Goal: Task Accomplishment & Management: Use online tool/utility

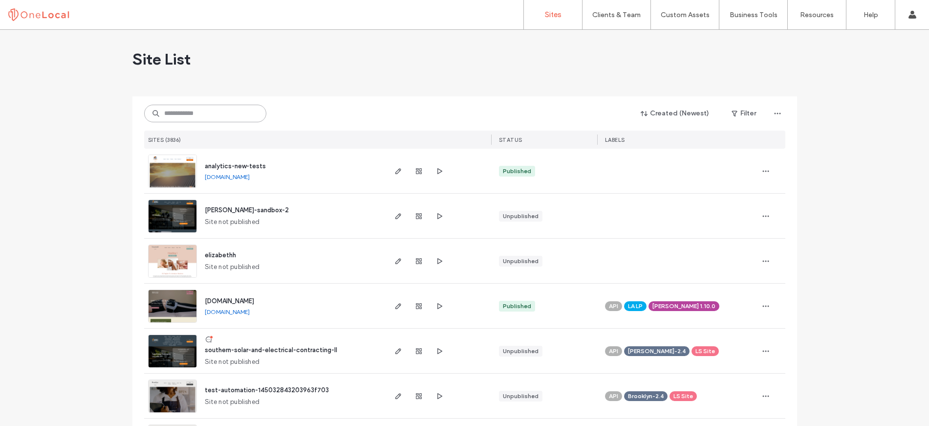
click at [223, 113] on input at bounding box center [205, 114] width 122 height 18
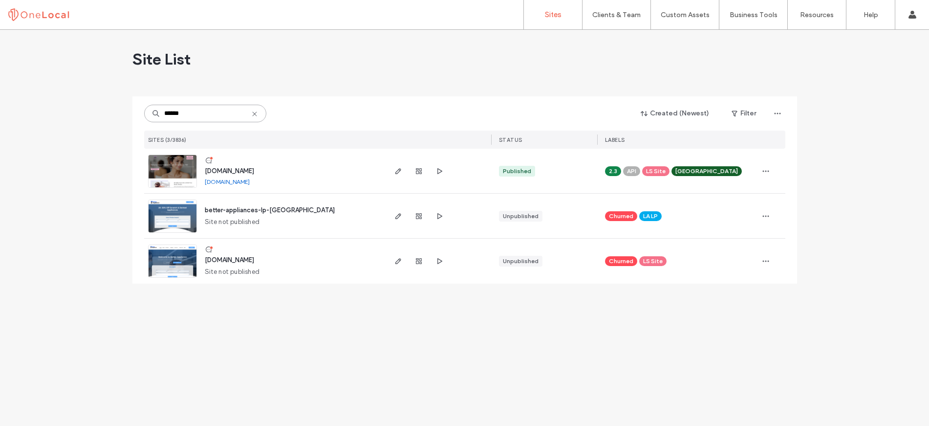
type input "******"
click at [235, 171] on span "www.betteryou.beauty" at bounding box center [229, 170] width 49 height 7
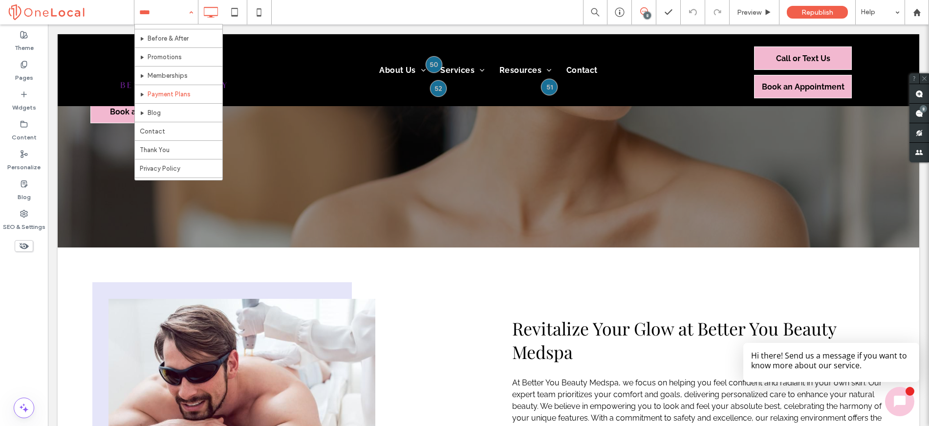
scroll to position [529, 0]
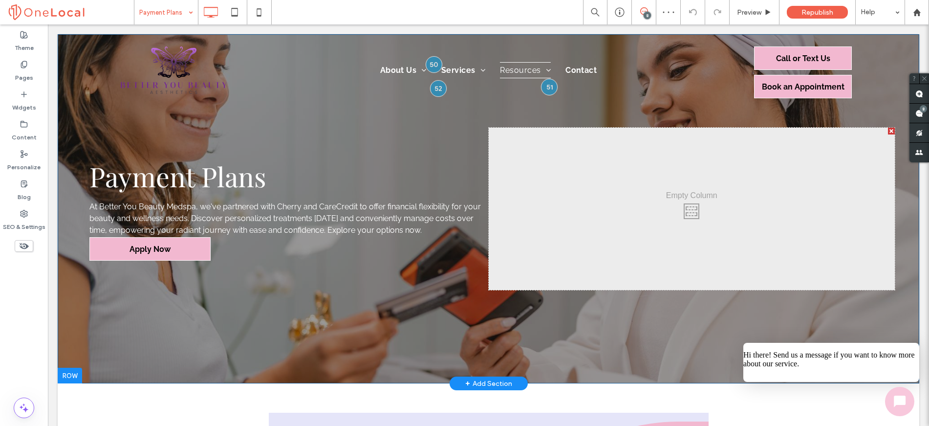
click at [888, 133] on div at bounding box center [891, 131] width 7 height 7
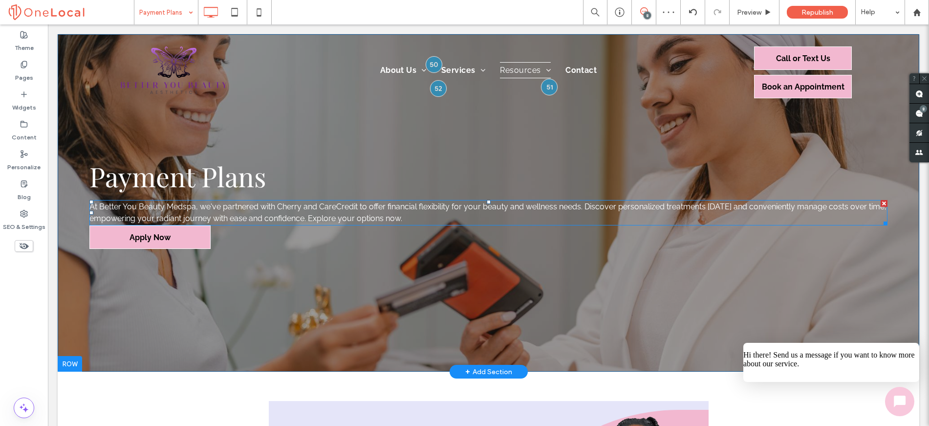
scroll to position [2, 0]
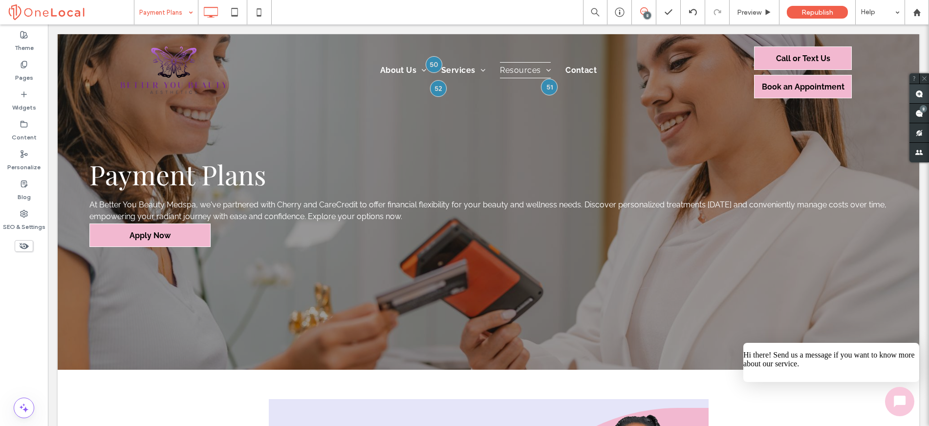
click at [918, 94] on use at bounding box center [920, 94] width 8 height 8
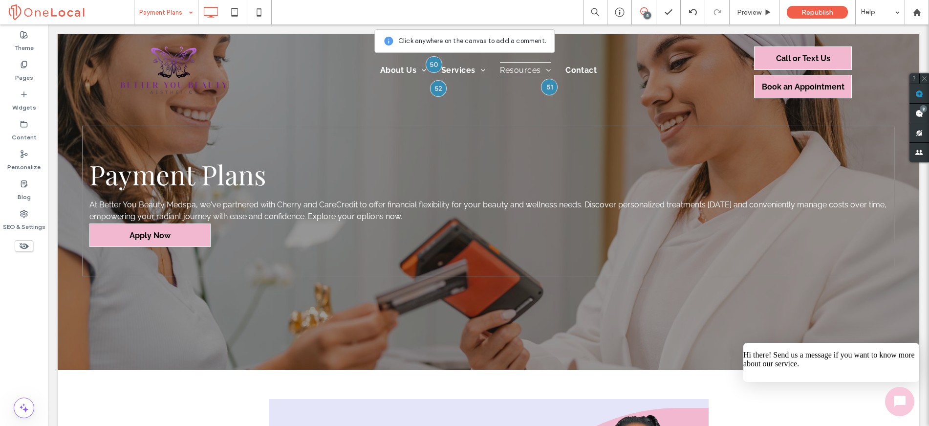
click at [211, 241] on div "Payment Plans At Better You Beauty Medspa, we've partnered with Cherry and Care…" at bounding box center [488, 201] width 813 height 151
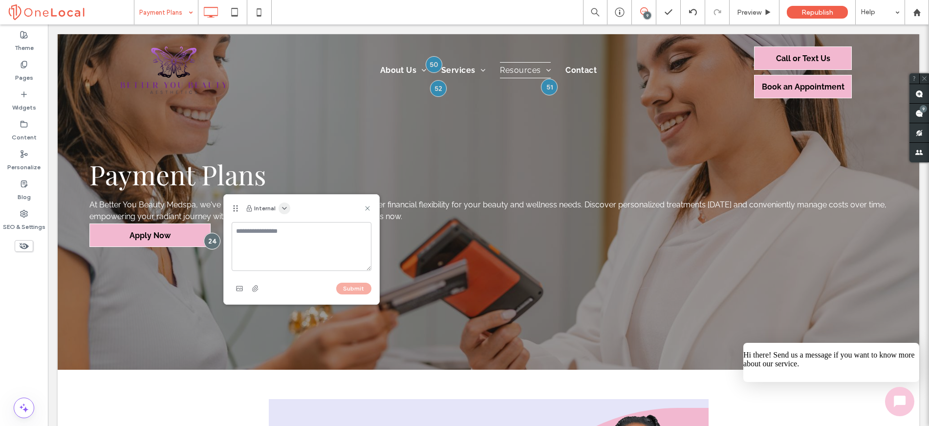
click at [283, 208] on use "button" at bounding box center [285, 208] width 4 height 2
click at [293, 225] on div "Public - visible to clients & team" at bounding box center [332, 231] width 112 height 19
click at [278, 233] on textarea at bounding box center [302, 246] width 140 height 49
paste textarea "**********"
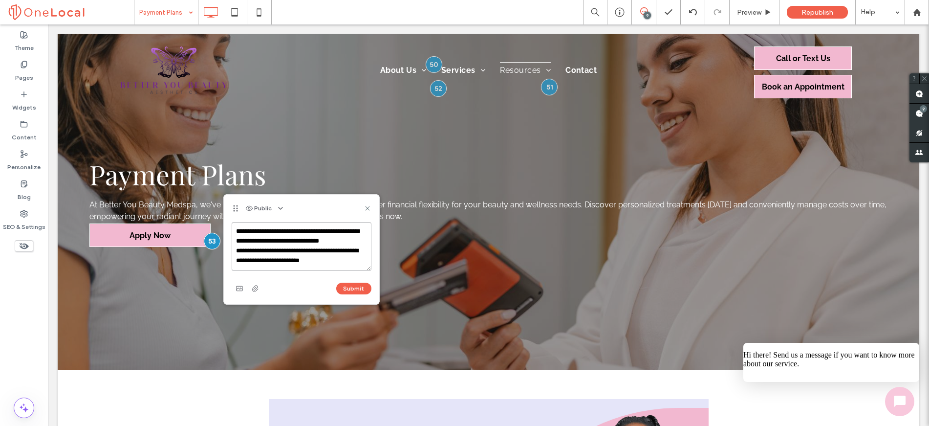
scroll to position [11, 0]
click at [333, 238] on textarea "**********" at bounding box center [302, 246] width 140 height 49
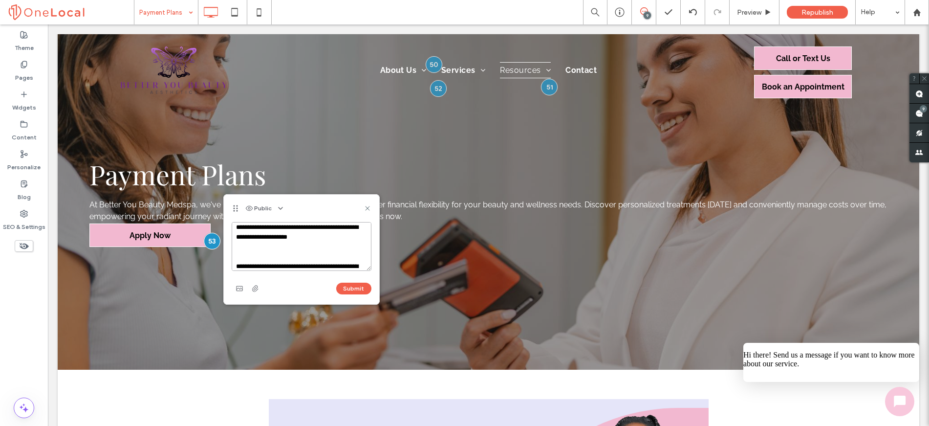
scroll to position [58, 0]
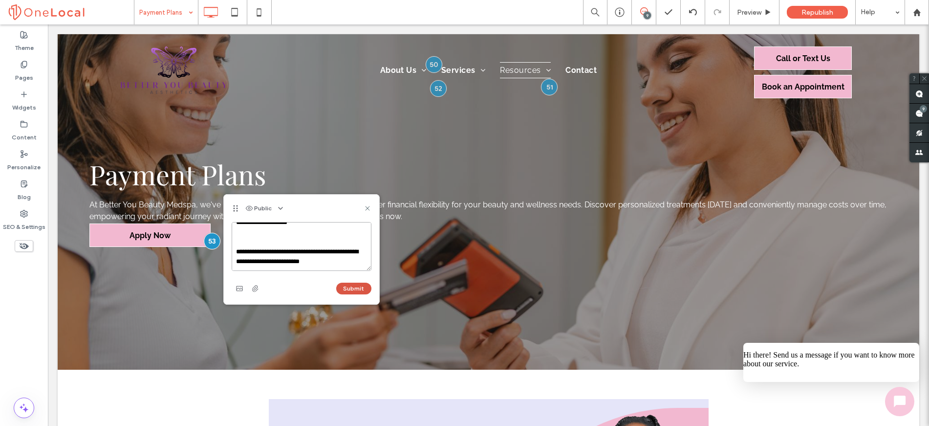
type textarea "**********"
click at [354, 285] on button "Submit" at bounding box center [353, 289] width 35 height 12
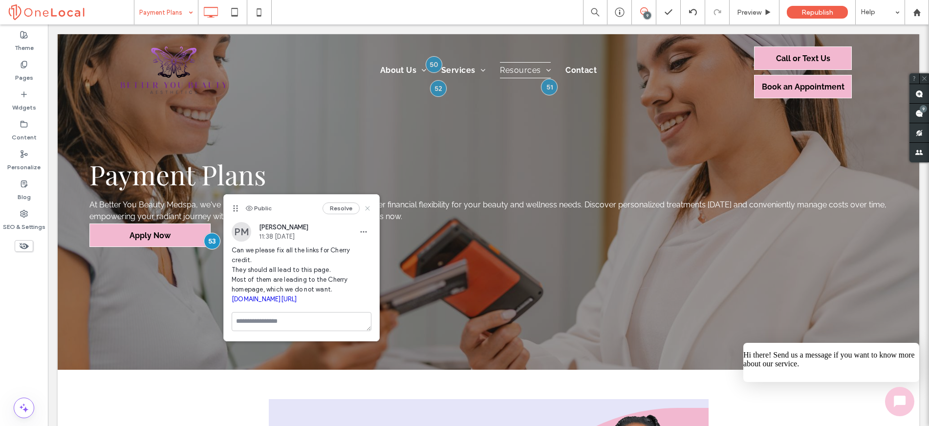
click at [367, 209] on use at bounding box center [367, 208] width 4 height 4
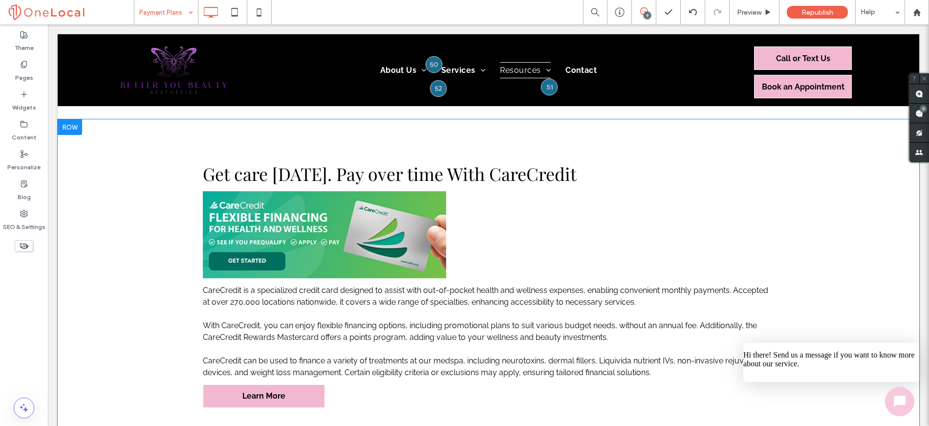
scroll to position [1740, 0]
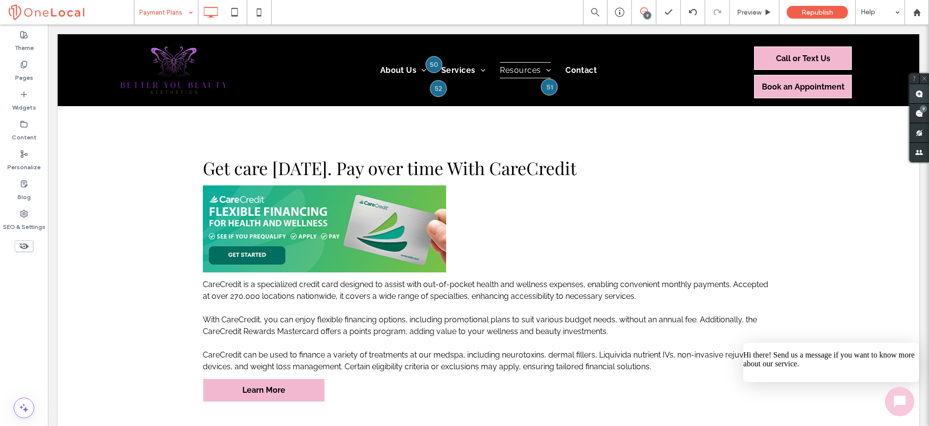
click at [918, 97] on use at bounding box center [920, 94] width 8 height 8
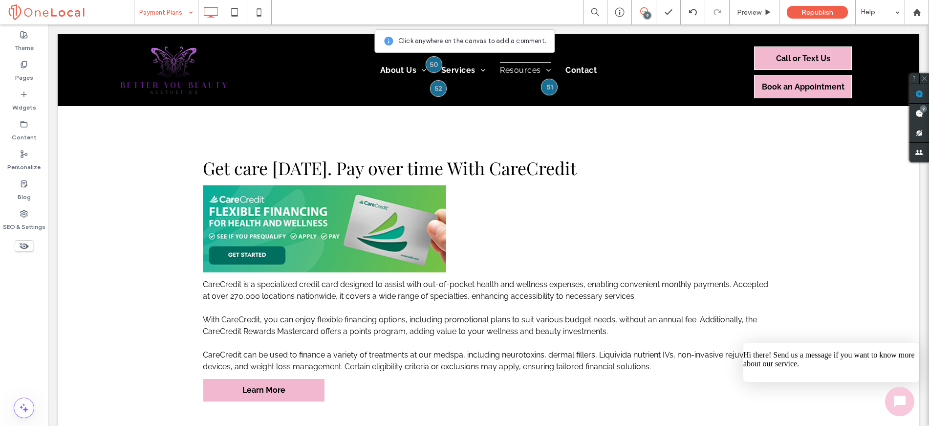
scroll to position [1742, 0]
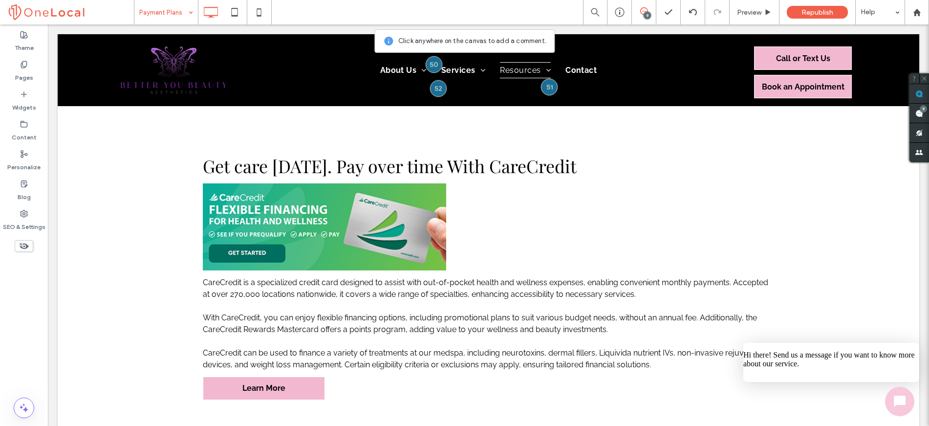
click at [353, 238] on img at bounding box center [324, 226] width 243 height 87
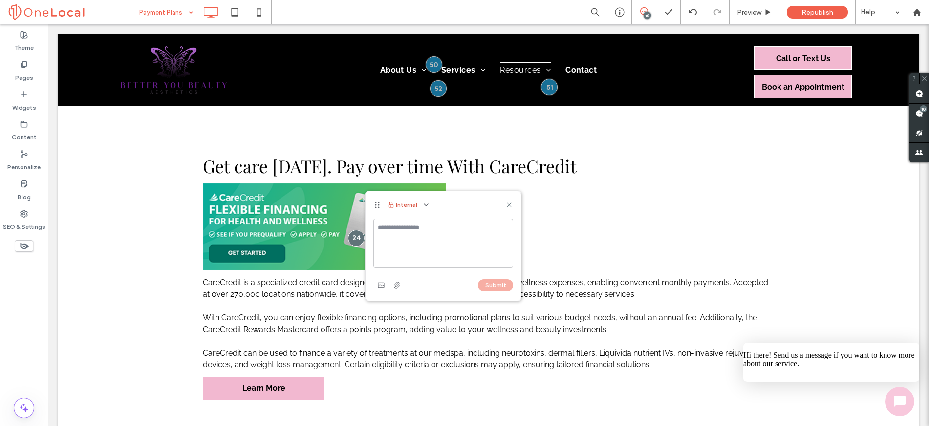
click at [408, 205] on button "Internal" at bounding box center [402, 205] width 30 height 12
click at [426, 206] on icon "button" at bounding box center [426, 205] width 8 height 8
click at [442, 223] on span "Public - visible to clients & team" at bounding box center [474, 228] width 96 height 10
click at [398, 240] on textarea at bounding box center [444, 243] width 140 height 49
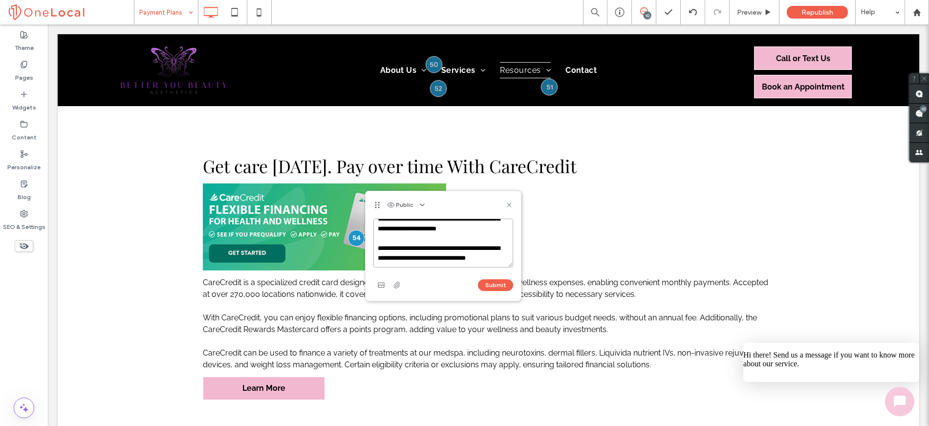
scroll to position [62, 0]
paste textarea "**********"
click at [418, 244] on textarea "**********" at bounding box center [444, 243] width 140 height 49
type textarea "**********"
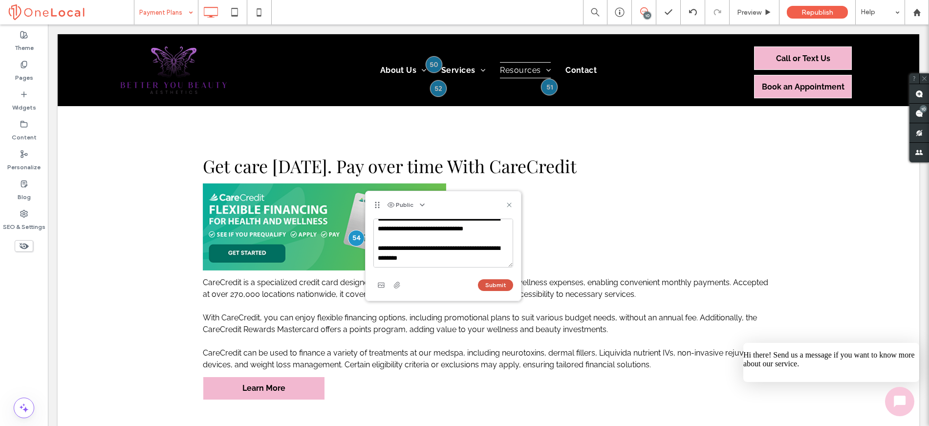
click at [490, 284] on button "Submit" at bounding box center [495, 285] width 35 height 12
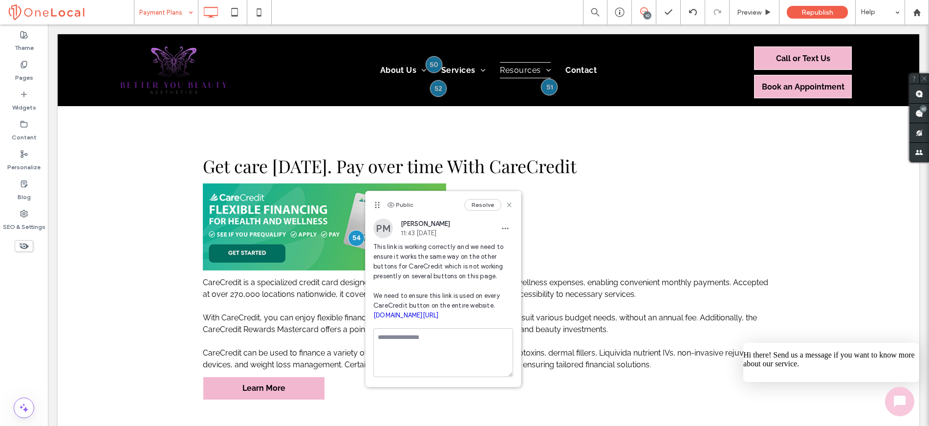
scroll to position [0, 0]
click at [511, 203] on use at bounding box center [509, 204] width 4 height 4
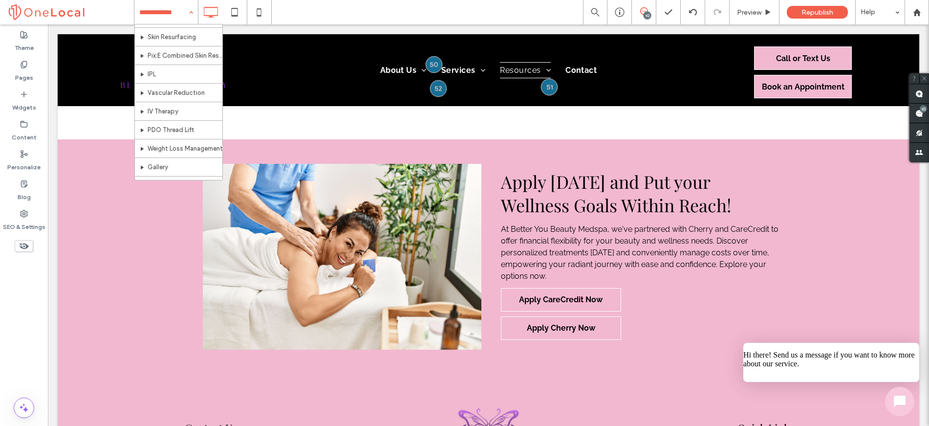
scroll to position [330, 0]
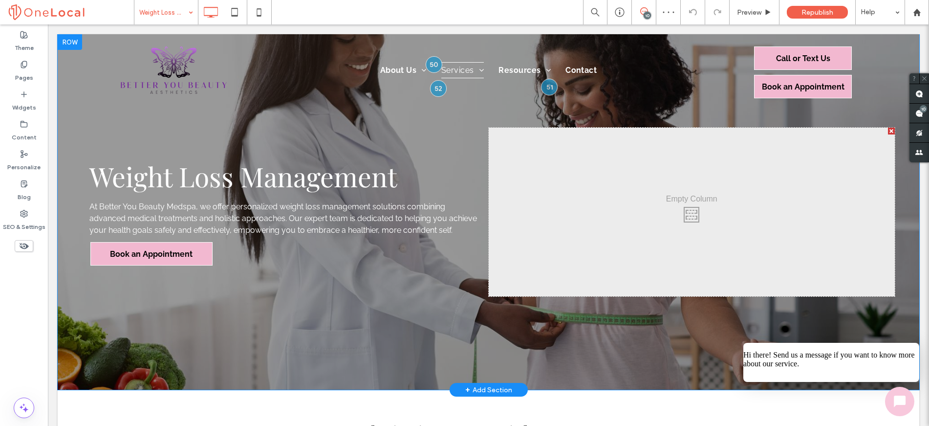
click at [888, 133] on div at bounding box center [891, 131] width 7 height 7
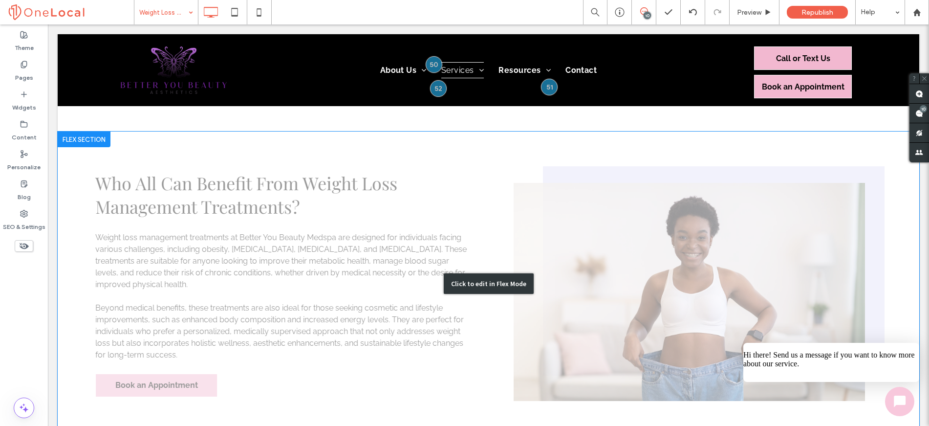
scroll to position [1248, 0]
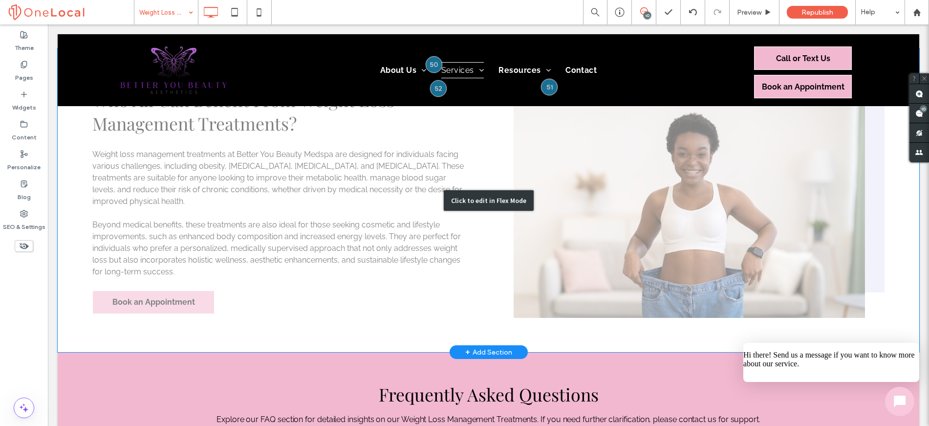
click at [660, 195] on div "Click to edit in Flex Mode" at bounding box center [489, 200] width 862 height 304
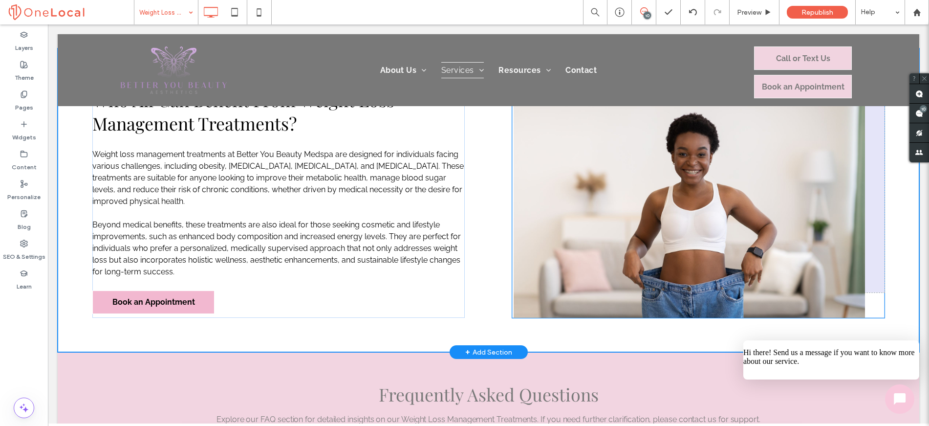
scroll to position [1286, 0]
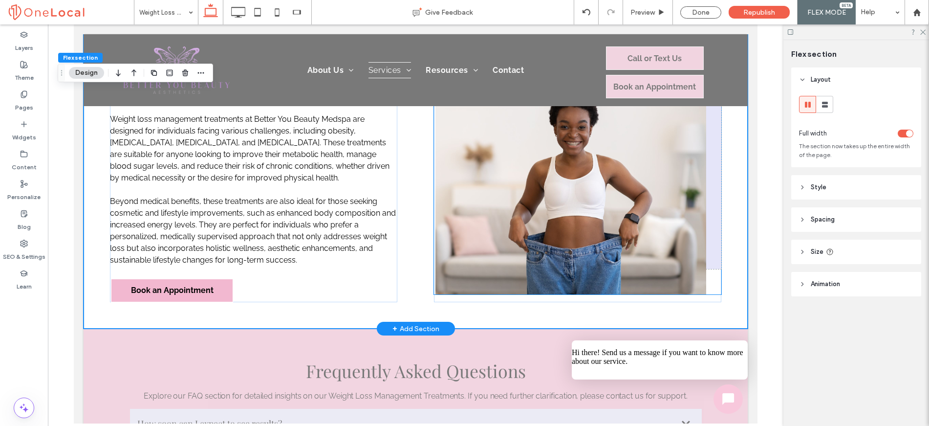
click at [606, 191] on img at bounding box center [571, 185] width 271 height 218
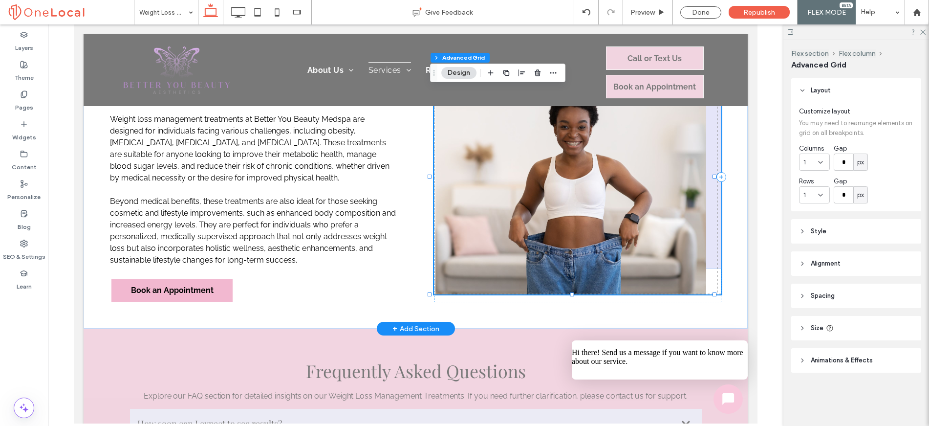
click at [606, 191] on img at bounding box center [571, 185] width 271 height 218
click at [606, 191] on div at bounding box center [571, 185] width 271 height 218
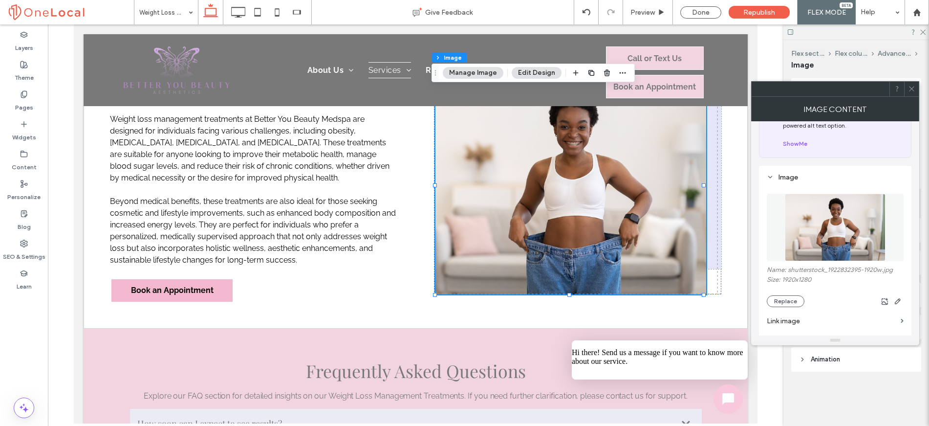
scroll to position [59, 0]
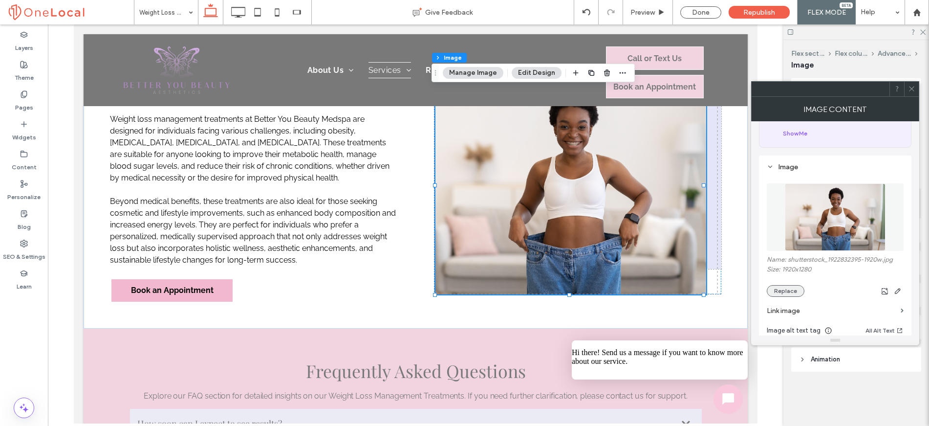
click at [791, 288] on button "Replace" at bounding box center [786, 291] width 38 height 12
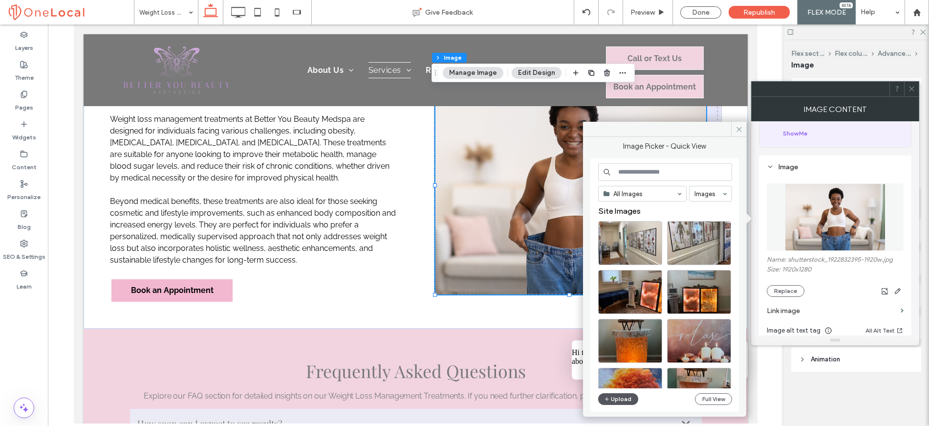
click at [632, 399] on button "Upload" at bounding box center [618, 399] width 40 height 12
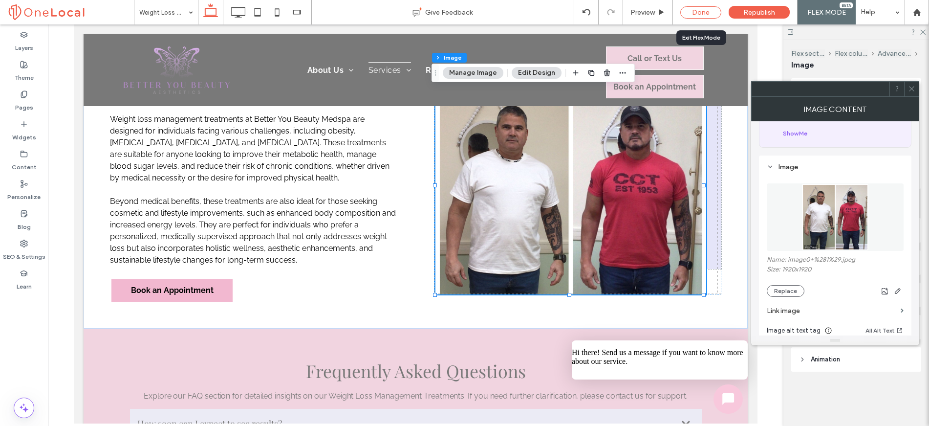
click at [696, 14] on div "Done" at bounding box center [701, 12] width 41 height 12
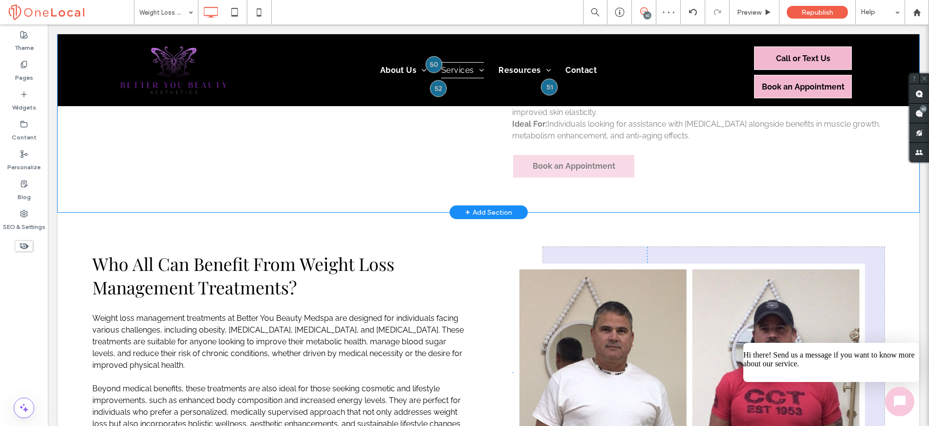
scroll to position [1082, 0]
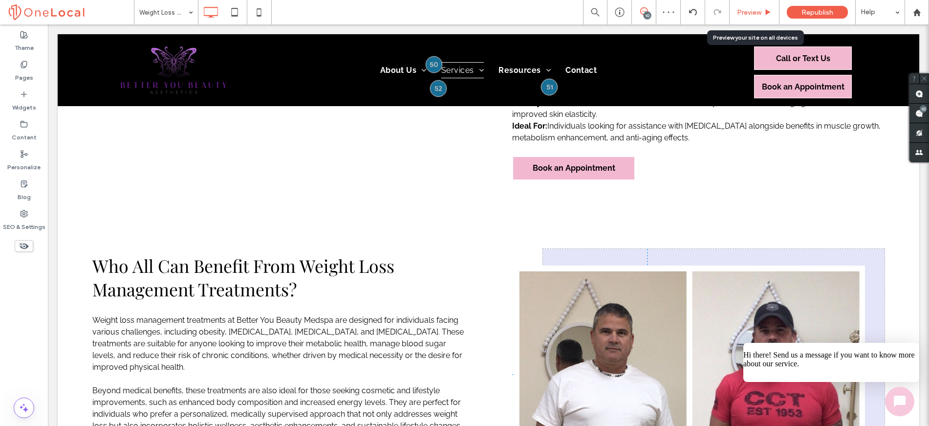
click at [752, 10] on span "Preview" at bounding box center [749, 12] width 24 height 8
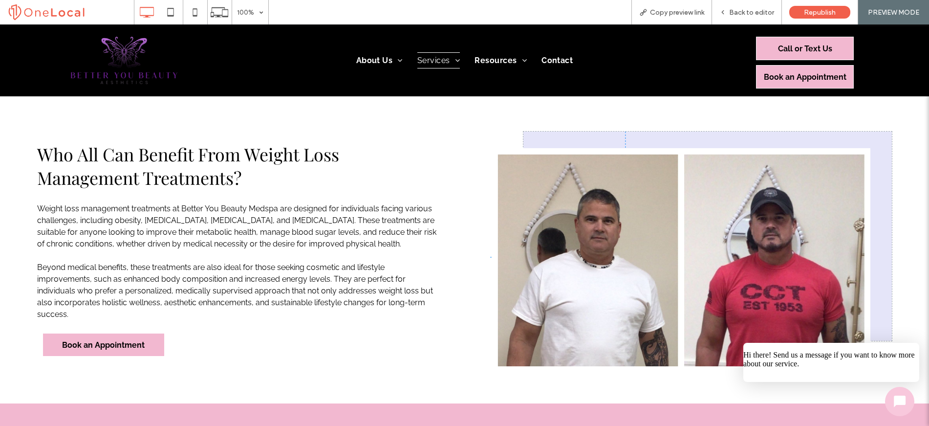
scroll to position [1177, 0]
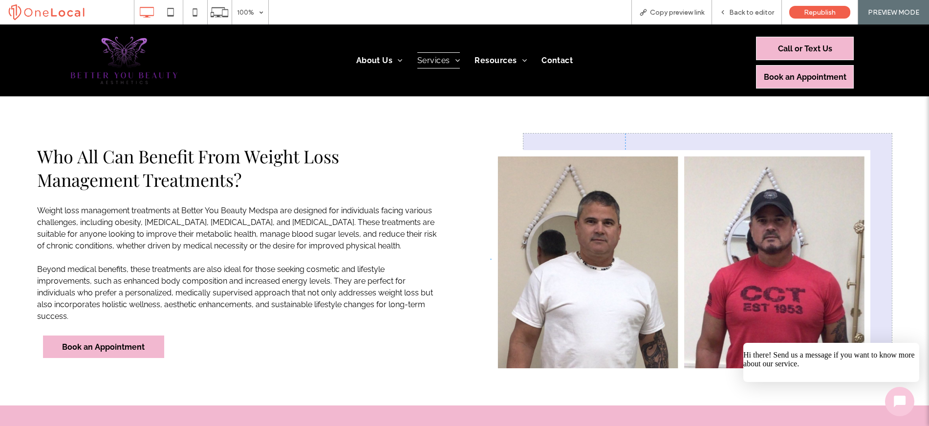
click at [875, 159] on div at bounding box center [708, 237] width 369 height 209
click at [757, 10] on span "Back to editor" at bounding box center [752, 12] width 45 height 8
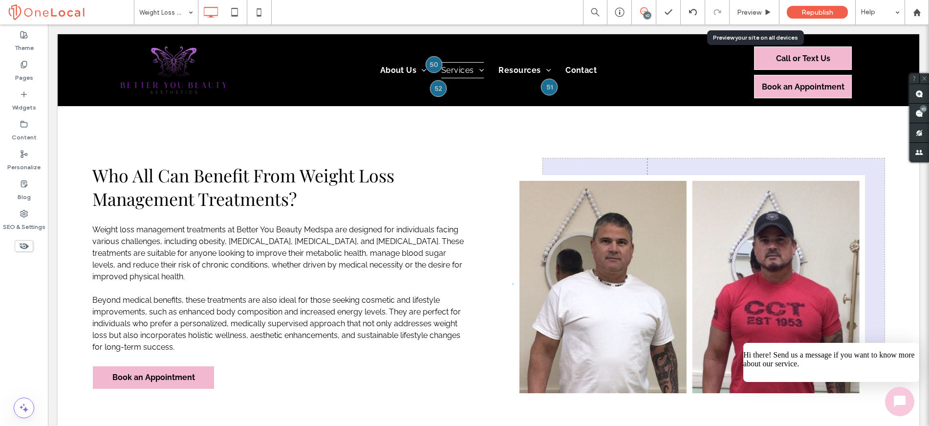
scroll to position [1172, 0]
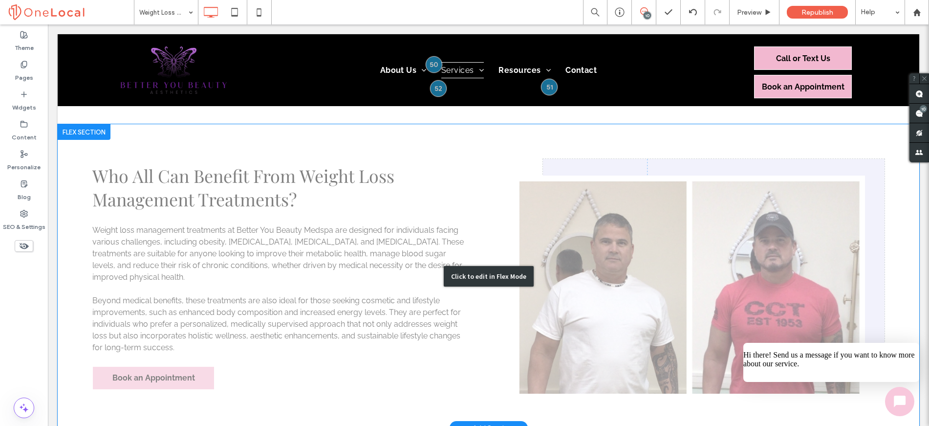
click at [656, 141] on div "Click to edit in Flex Mode" at bounding box center [489, 276] width 862 height 304
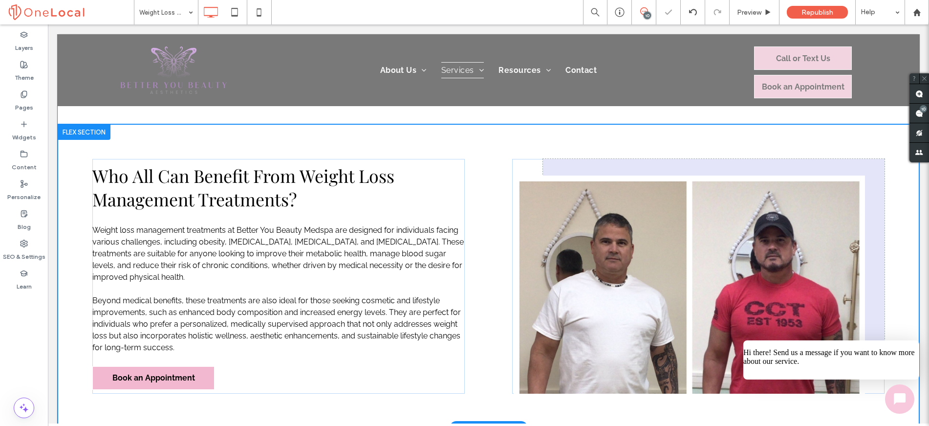
scroll to position [1148, 0]
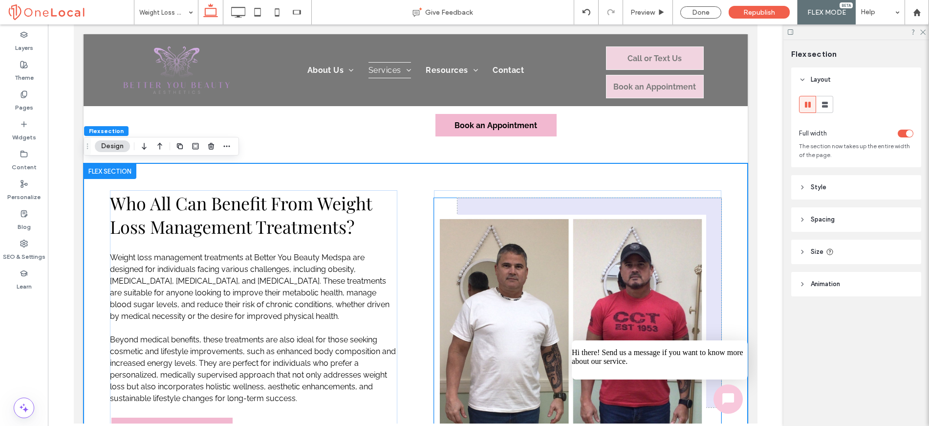
click at [543, 207] on span at bounding box center [589, 303] width 263 height 208
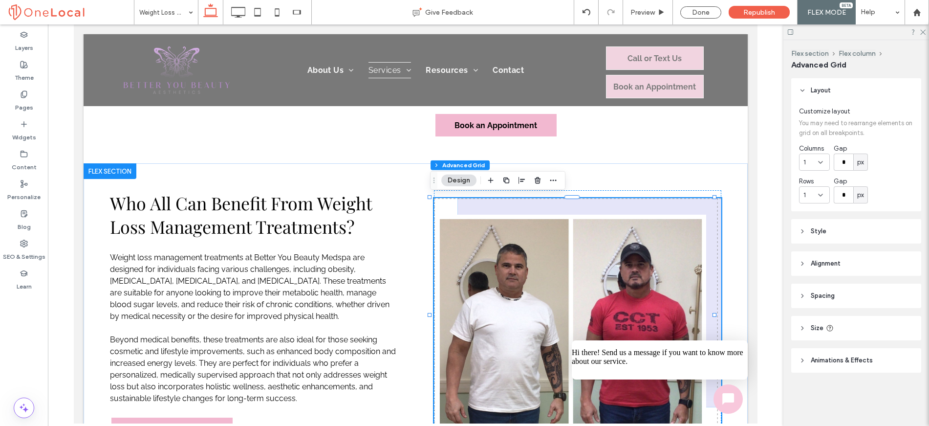
click at [838, 263] on span "Alignment" at bounding box center [826, 264] width 30 height 10
click at [714, 13] on div "Done" at bounding box center [701, 12] width 41 height 12
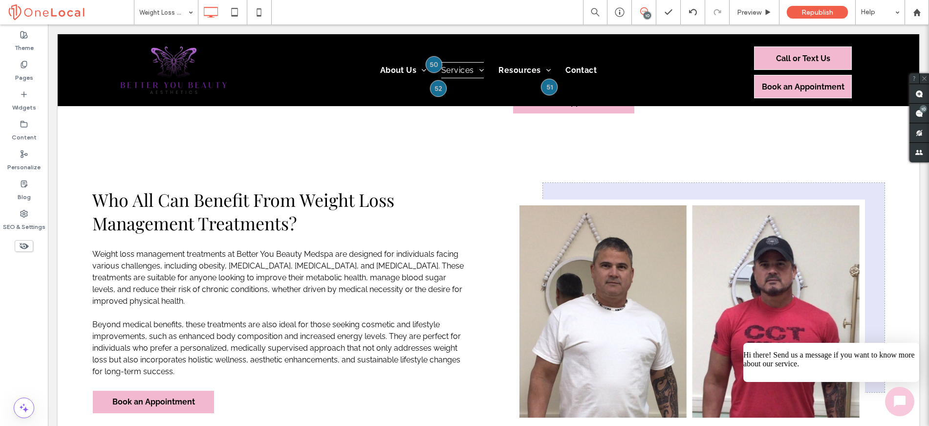
scroll to position [1172, 0]
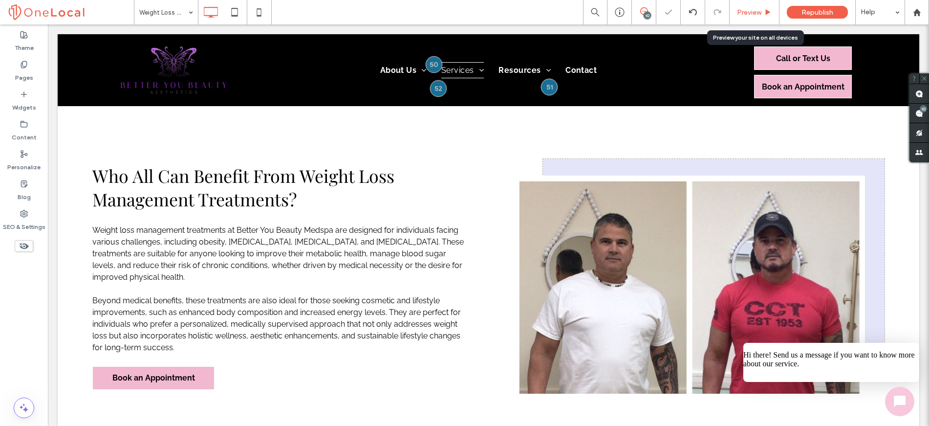
click at [756, 10] on span "Preview" at bounding box center [749, 12] width 24 height 8
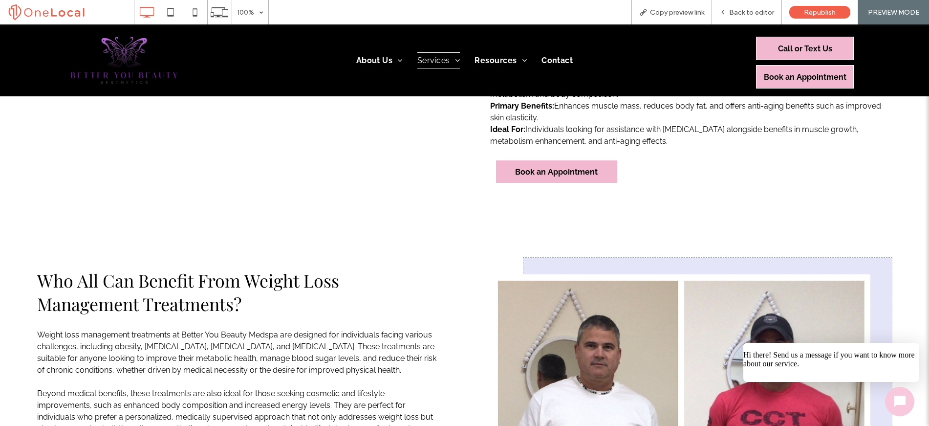
scroll to position [1178, 0]
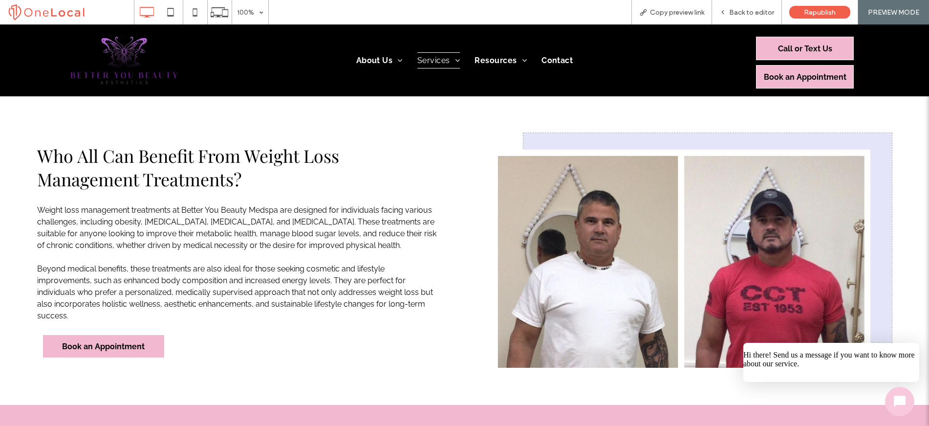
click at [585, 138] on div at bounding box center [708, 237] width 369 height 209
click at [726, 12] on icon at bounding box center [723, 12] width 7 height 7
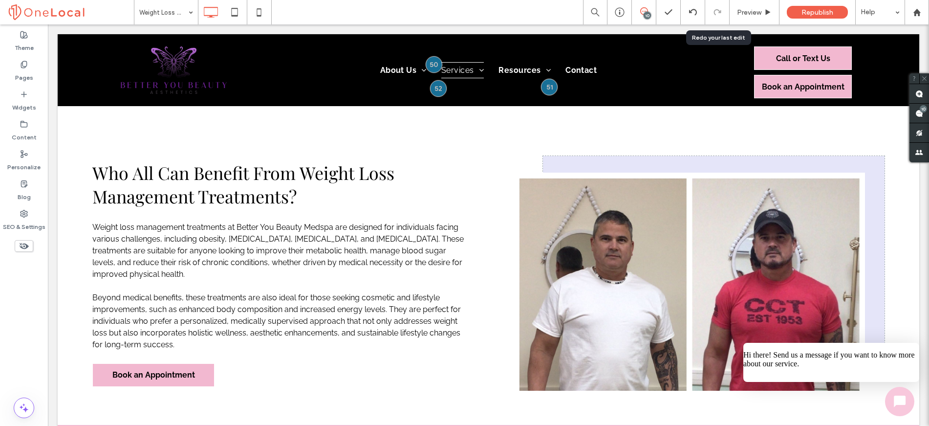
scroll to position [1173, 0]
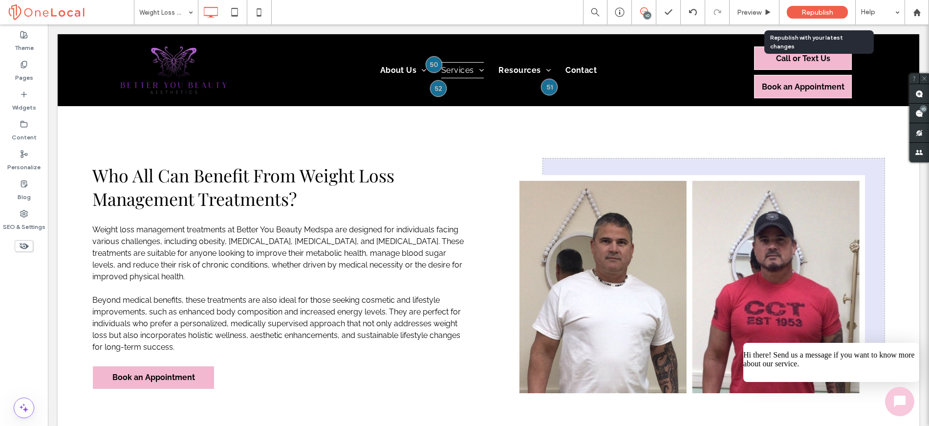
click at [796, 16] on div "Republish" at bounding box center [817, 12] width 61 height 13
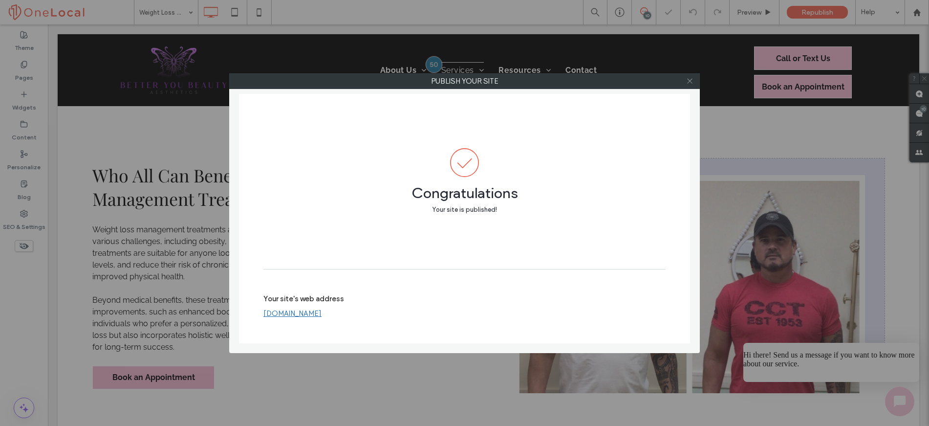
click at [691, 83] on icon at bounding box center [689, 80] width 7 height 7
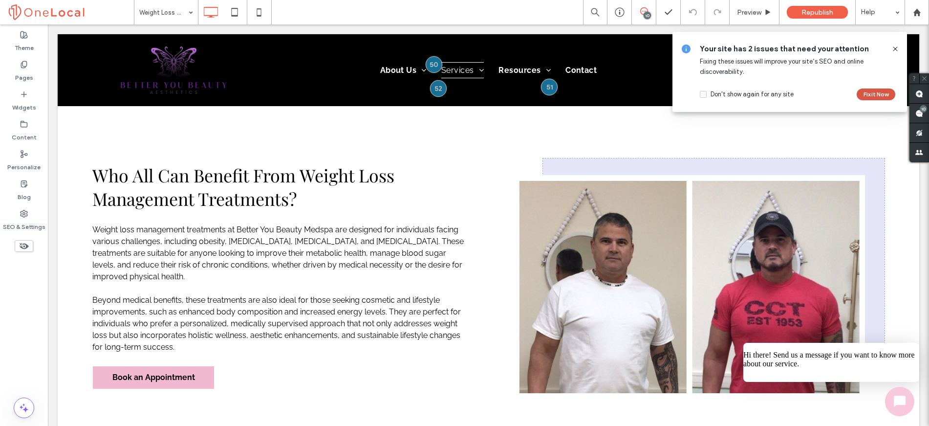
click at [875, 94] on button "Fix it Now" at bounding box center [876, 95] width 39 height 12
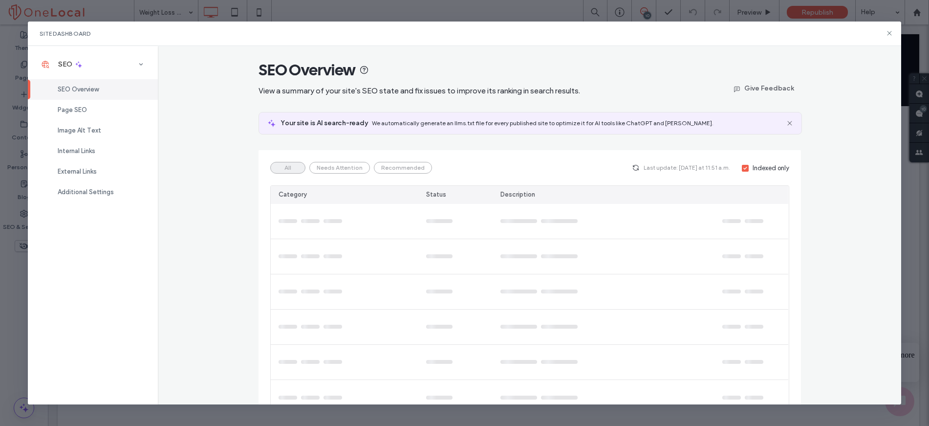
scroll to position [2, 0]
click at [789, 124] on icon at bounding box center [790, 123] width 8 height 8
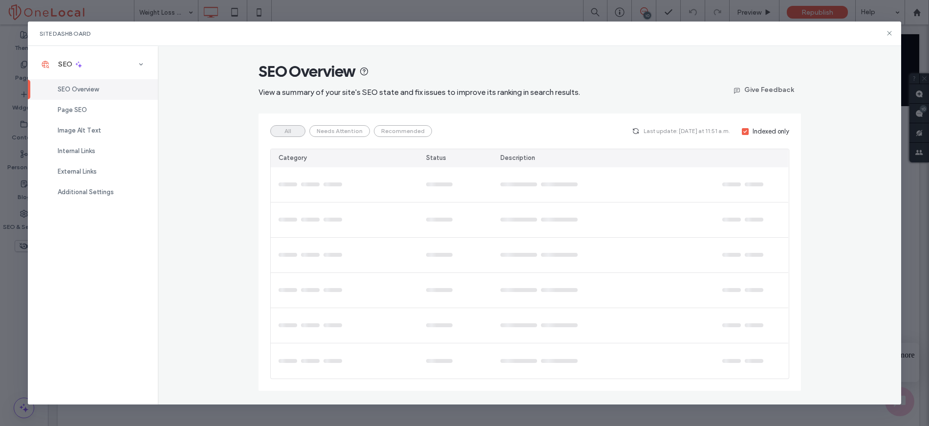
scroll to position [0, 0]
click at [355, 133] on div "All Needs Attention Recommended" at bounding box center [351, 131] width 162 height 12
click at [888, 36] on icon at bounding box center [890, 33] width 8 height 8
